Goal: Transaction & Acquisition: Subscribe to service/newsletter

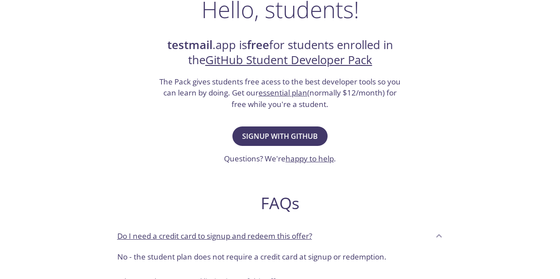
scroll to position [156, 0]
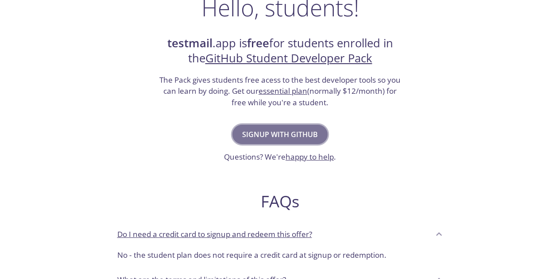
click at [295, 129] on span "Signup with GitHub" at bounding box center [280, 134] width 76 height 12
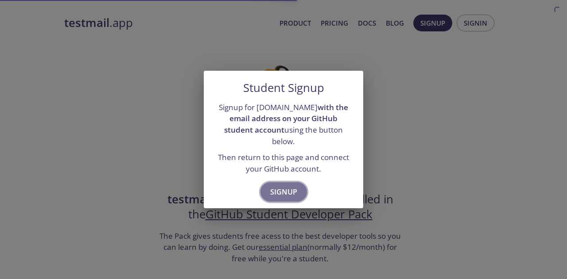
click at [281, 195] on button "Signup" at bounding box center [283, 191] width 46 height 19
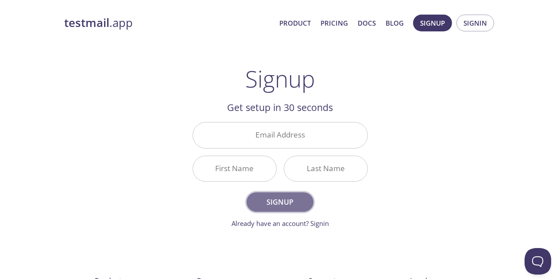
click at [292, 199] on span "Signup" at bounding box center [279, 202] width 47 height 12
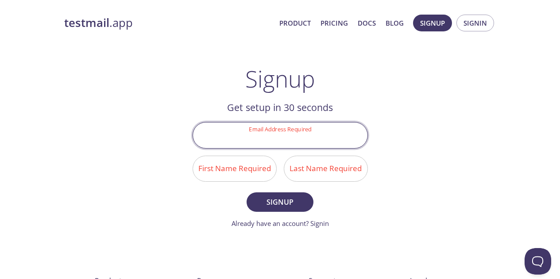
click at [274, 132] on input "Email Address Required" at bounding box center [280, 135] width 174 height 25
type input "[EMAIL_ADDRESS][DOMAIN_NAME]"
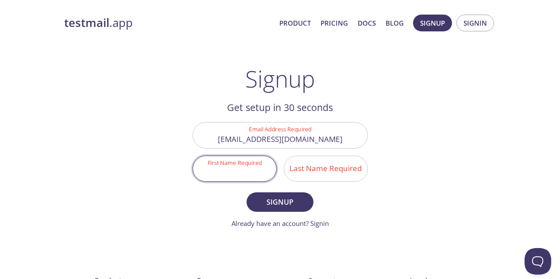
click at [248, 168] on input "First Name Required" at bounding box center [234, 168] width 83 height 25
type input "M"
type input "Sajjad"
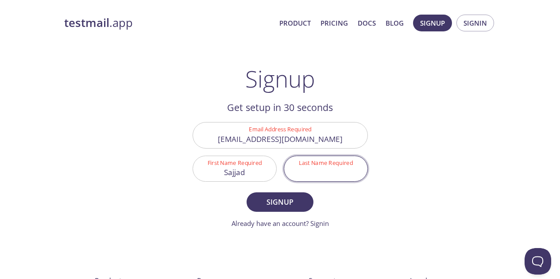
click at [301, 169] on input "Last Name Required" at bounding box center [325, 168] width 83 height 25
type input "[GEOGRAPHIC_DATA]"
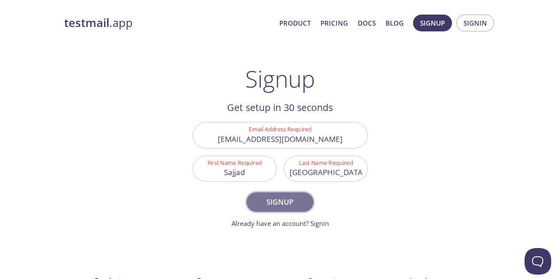
click at [293, 198] on span "Signup" at bounding box center [279, 202] width 47 height 12
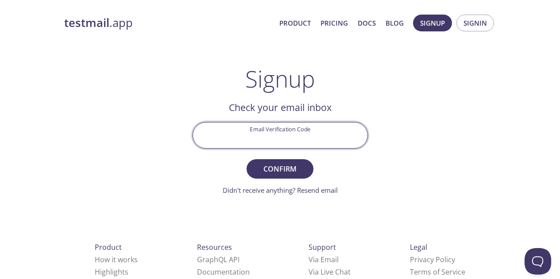
click at [268, 143] on input "Email Verification Code" at bounding box center [280, 135] width 174 height 25
paste input "99WU7RS"
type input "99WU7RS"
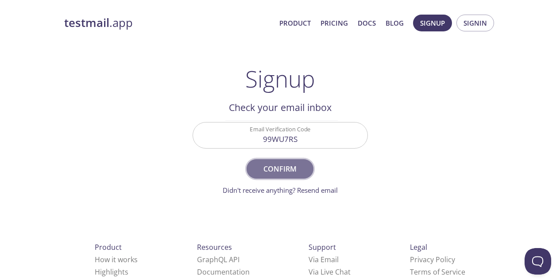
click at [294, 170] on span "Confirm" at bounding box center [279, 169] width 47 height 12
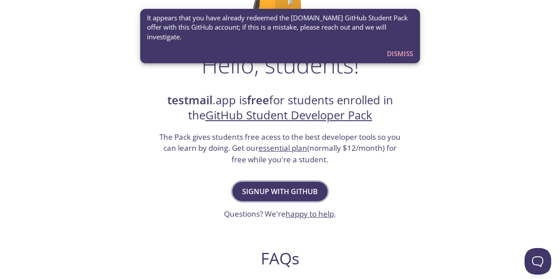
scroll to position [100, 0]
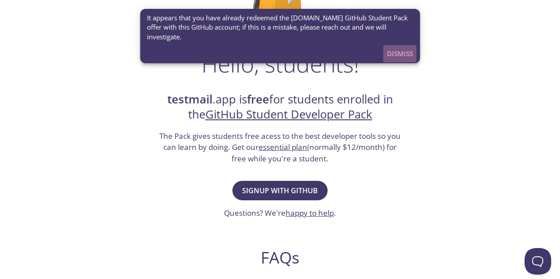
click at [397, 53] on span "Dismiss" at bounding box center [400, 54] width 26 height 12
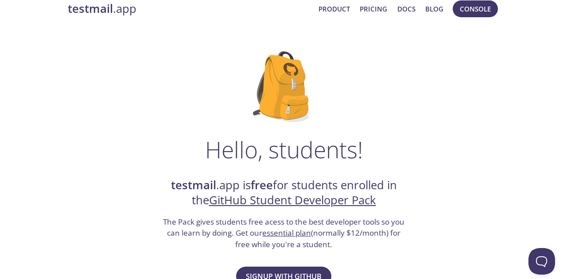
scroll to position [0, 0]
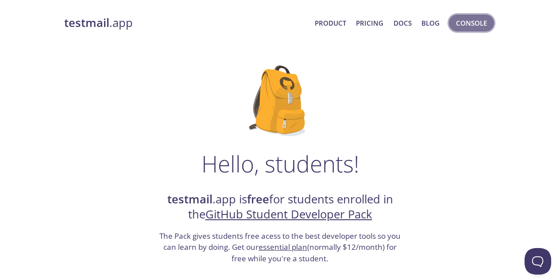
click at [472, 27] on span "Console" at bounding box center [471, 23] width 31 height 12
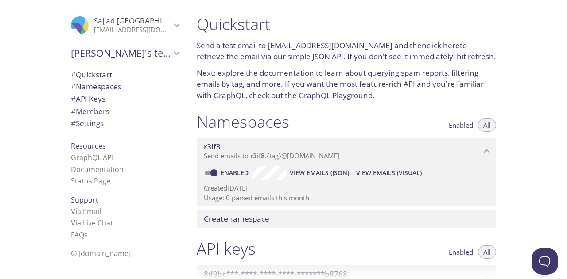
click at [88, 155] on link "GraphQL API" at bounding box center [92, 158] width 43 height 10
click at [310, 173] on span "View Emails (JSON)" at bounding box center [319, 173] width 59 height 11
click at [313, 43] on link "[EMAIL_ADDRESS][DOMAIN_NAME]" at bounding box center [329, 45] width 125 height 10
click at [454, 91] on p "Next: explore the documentation to learn about querying spam reports, filtering…" at bounding box center [346, 84] width 299 height 34
click at [426, 45] on link "click here" at bounding box center [442, 45] width 33 height 10
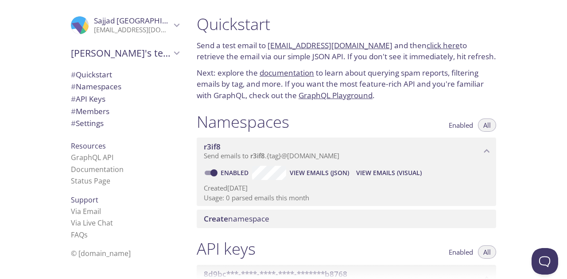
click at [325, 45] on link "[EMAIL_ADDRESS][DOMAIN_NAME]" at bounding box center [329, 45] width 125 height 10
click at [102, 168] on link "Documentation" at bounding box center [97, 170] width 53 height 10
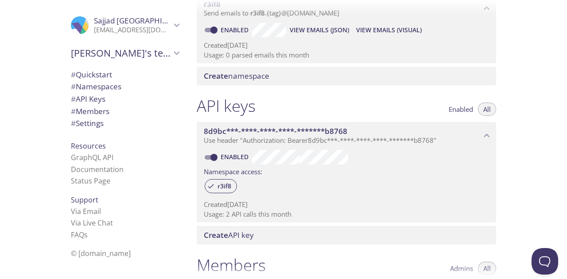
scroll to position [143, 0]
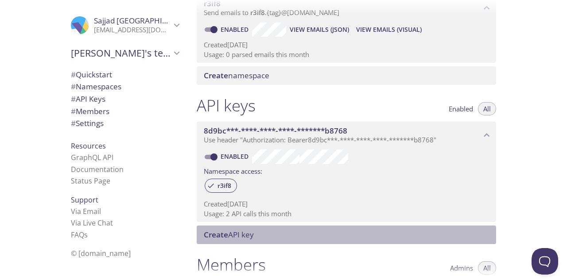
click at [306, 234] on span "Create API key" at bounding box center [348, 235] width 289 height 10
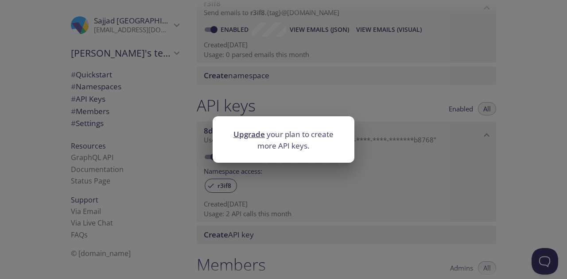
click at [373, 202] on div "Upgrade your plan to create more API keys." at bounding box center [283, 139] width 567 height 279
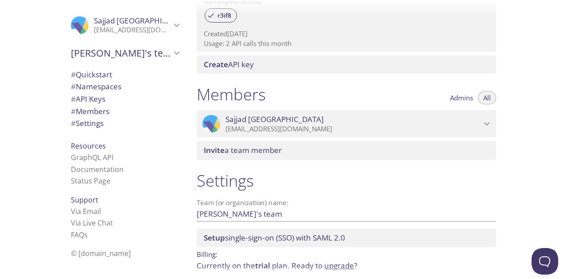
scroll to position [350, 0]
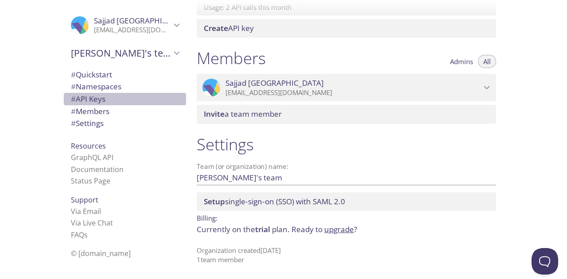
click at [88, 97] on span "# API Keys" at bounding box center [88, 99] width 35 height 10
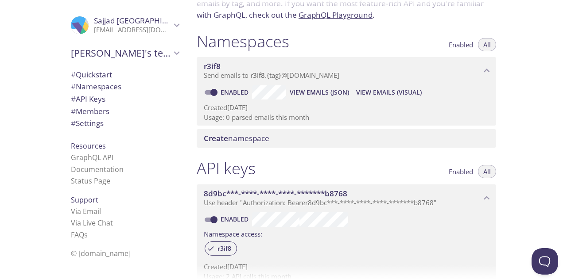
scroll to position [81, 0]
drag, startPoint x: 306, startPoint y: 111, endPoint x: 418, endPoint y: 37, distance: 135.0
click at [418, 37] on div "Namespaces Enabled All" at bounding box center [346, 42] width 299 height 22
click at [456, 171] on span "Enabled" at bounding box center [461, 171] width 24 height 0
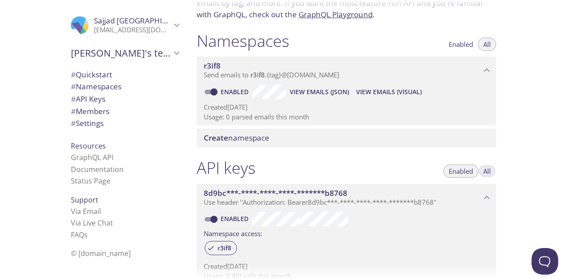
click at [493, 171] on button "All" at bounding box center [487, 171] width 18 height 13
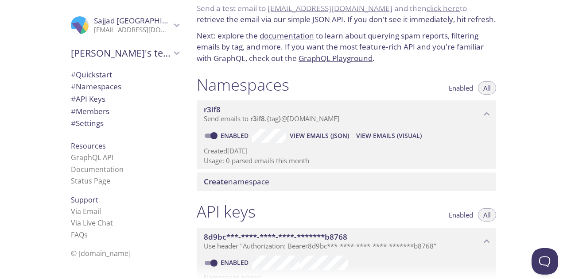
scroll to position [38, 0]
click at [325, 74] on div "Namespaces Enabled All r3if8 Send emails to r3if8 . {tag} @[DOMAIN_NAME] Enable…" at bounding box center [347, 133] width 314 height 128
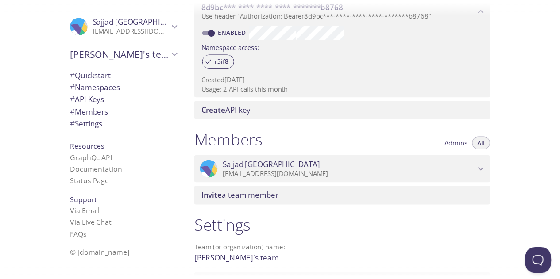
scroll to position [269, 0]
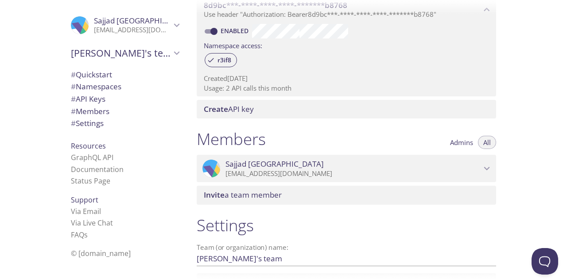
click at [379, 108] on span "Create API key" at bounding box center [348, 110] width 289 height 10
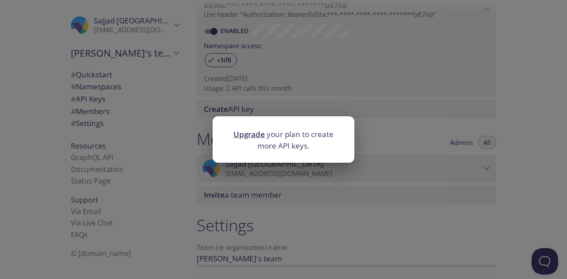
click at [248, 135] on link "Upgrade" at bounding box center [248, 134] width 31 height 10
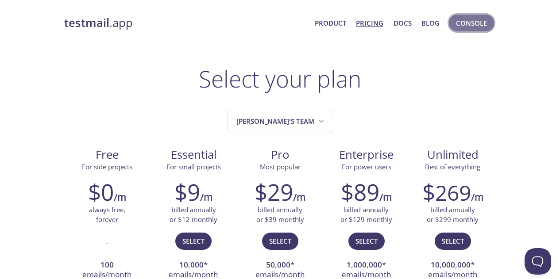
click at [468, 21] on span "Console" at bounding box center [471, 23] width 31 height 12
